Goal: Navigation & Orientation: Understand site structure

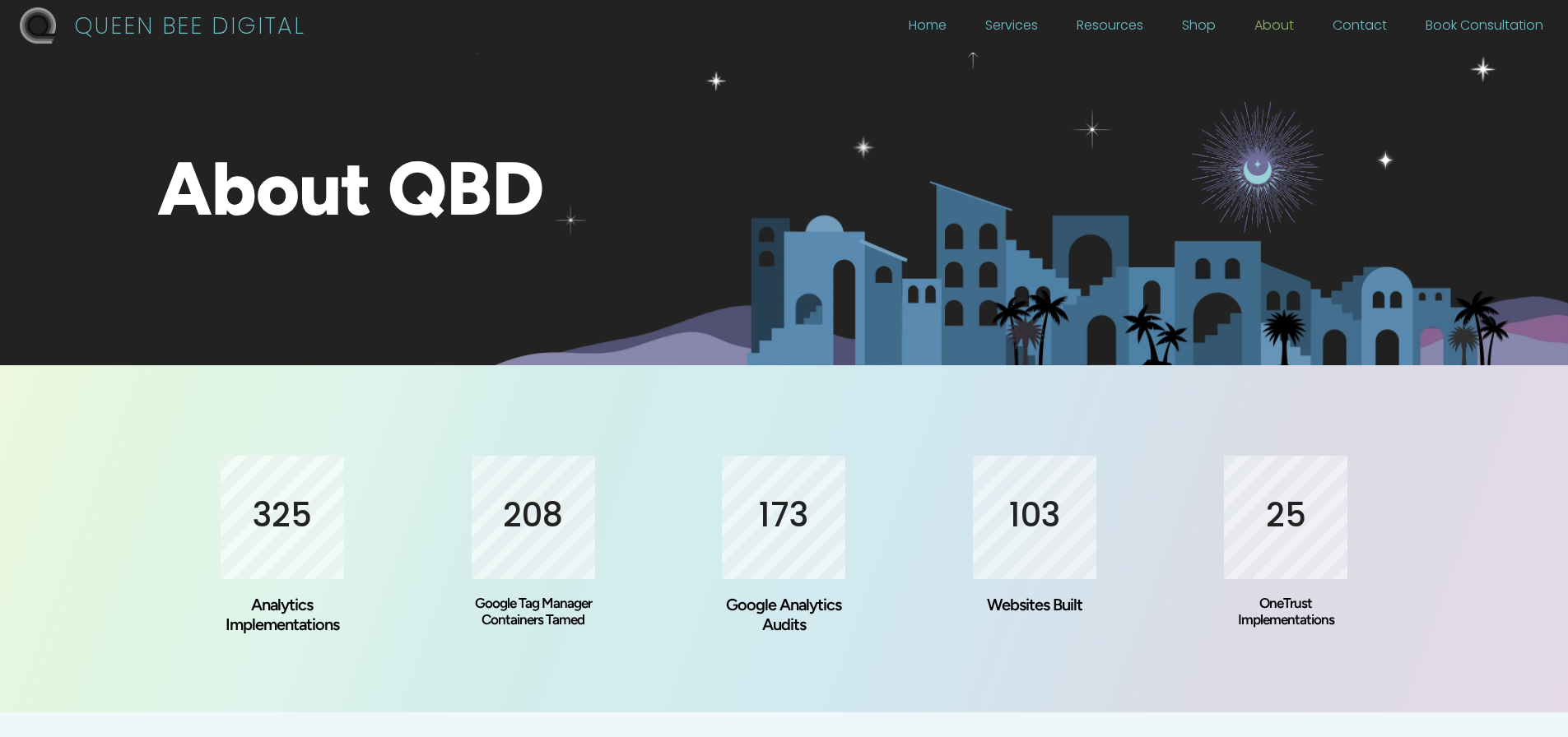
click at [1281, 22] on link "About" at bounding box center [1274, 29] width 40 height 18
click at [1032, 21] on link "Services" at bounding box center [1011, 29] width 52 height 18
